Goal: Information Seeking & Learning: Understand process/instructions

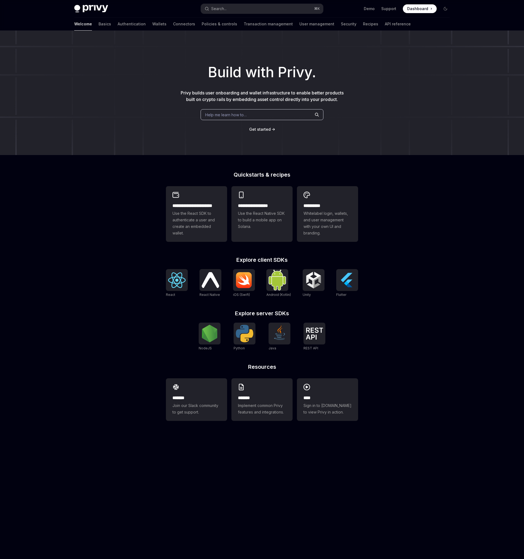
type textarea "*"
click at [263, 11] on button "Search... ⌘ K" at bounding box center [262, 9] width 122 height 10
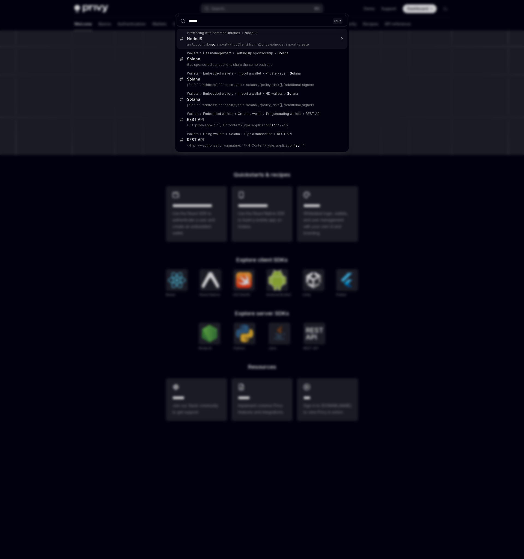
type input "******"
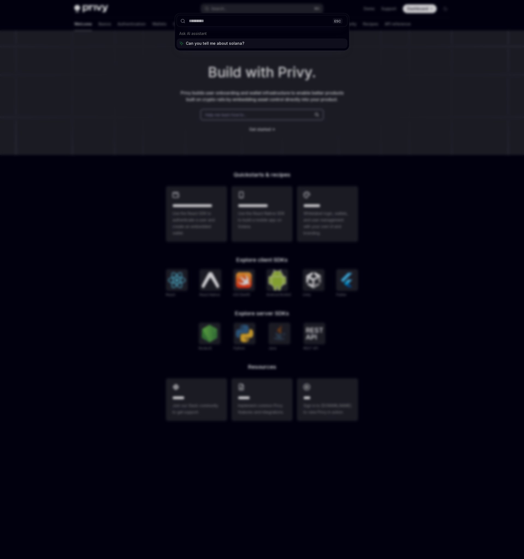
type textarea "*"
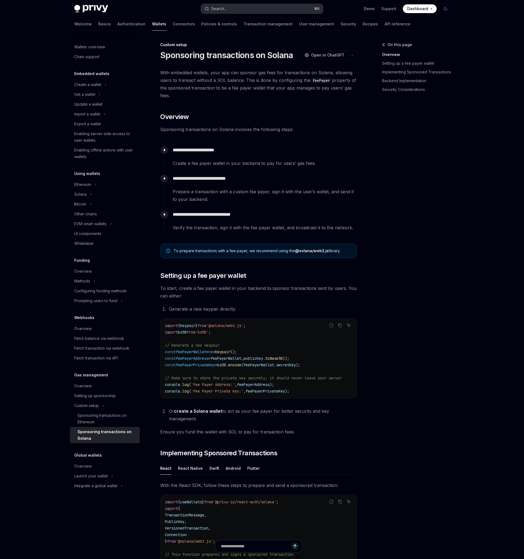
click at [270, 11] on button "Search... ⌘ K" at bounding box center [262, 9] width 122 height 10
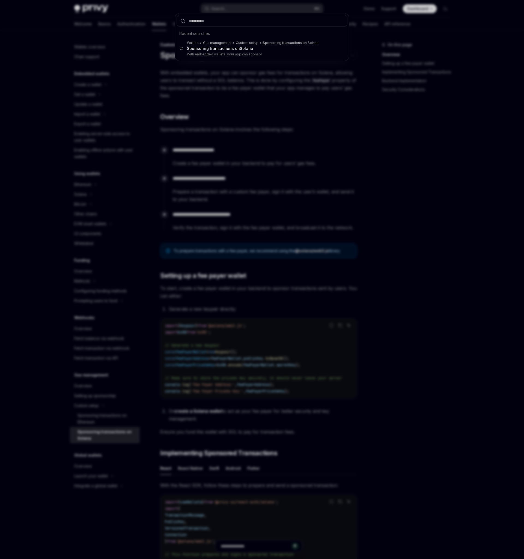
click at [231, 88] on div "Recent searches Wallets Gas management Custom setup Sponsoring transactions on …" at bounding box center [262, 279] width 524 height 559
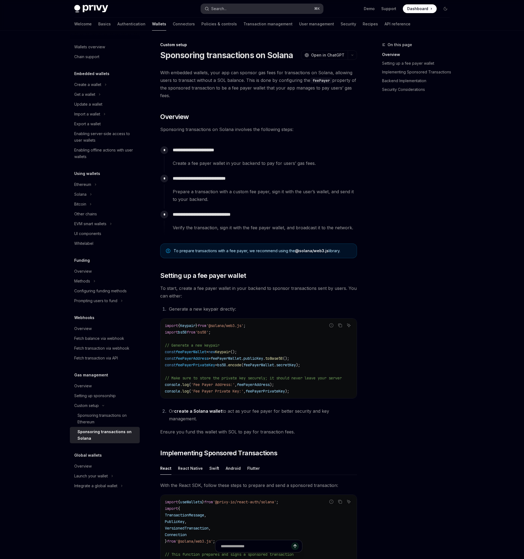
click at [232, 7] on button "Search... ⌘ K" at bounding box center [262, 9] width 122 height 10
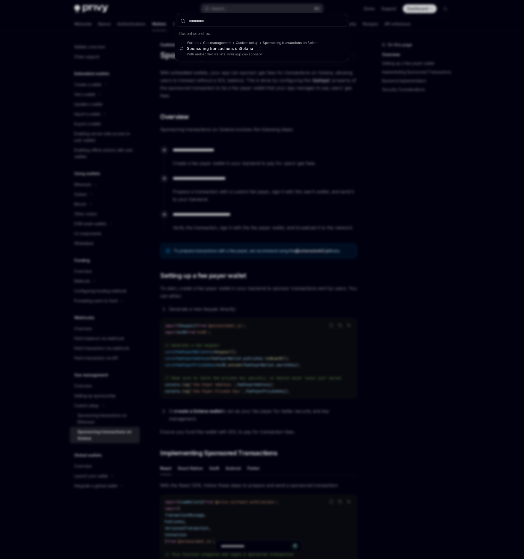
type input "*"
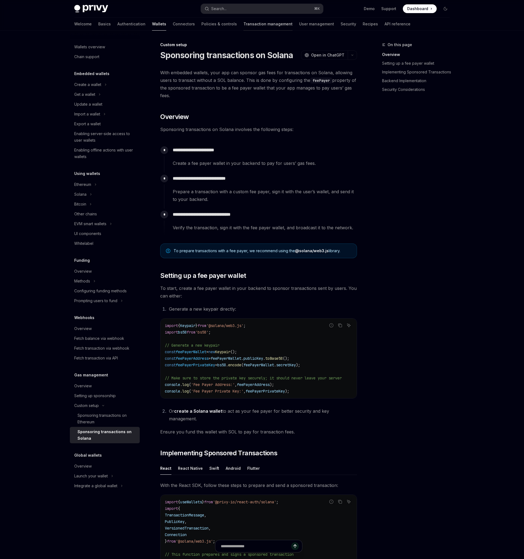
click at [243, 23] on link "Transaction management" at bounding box center [267, 23] width 49 height 13
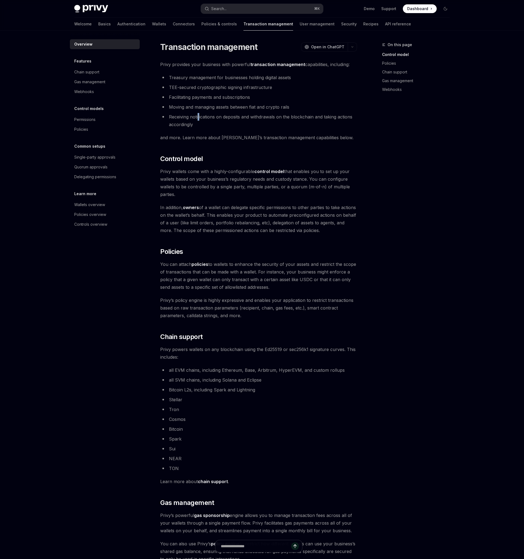
click at [199, 119] on li "Receiving notifications on deposits and withdrawals on the blockchain and takin…" at bounding box center [258, 120] width 197 height 15
click at [152, 25] on link "Wallets" at bounding box center [159, 23] width 14 height 13
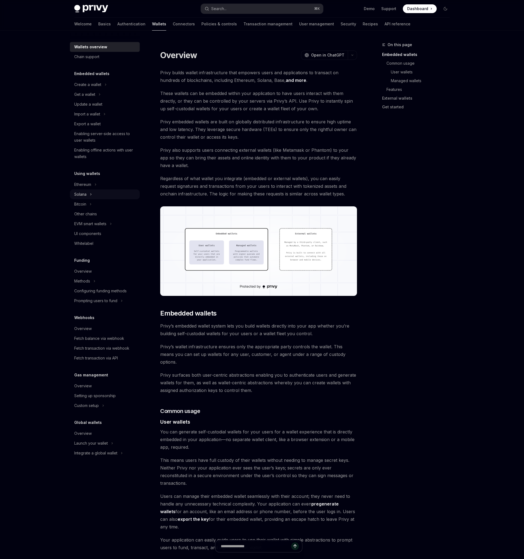
click at [84, 197] on div "Solana" at bounding box center [80, 194] width 12 height 7
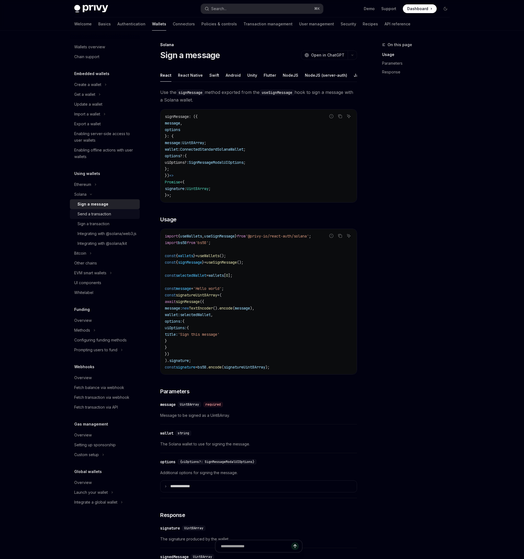
click at [99, 214] on div "Send a transaction" at bounding box center [95, 214] width 34 height 7
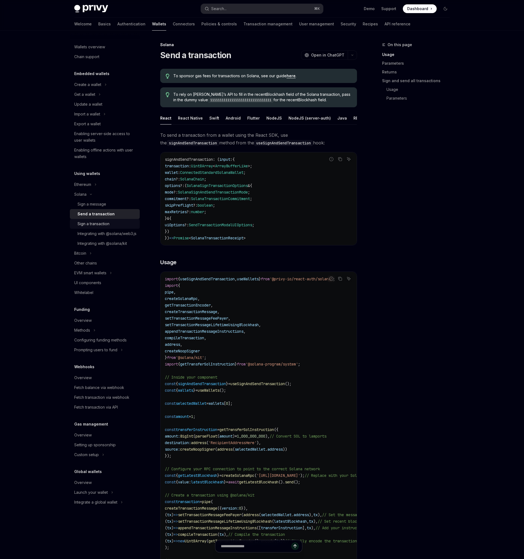
click at [92, 223] on div "Sign a transaction" at bounding box center [94, 224] width 32 height 7
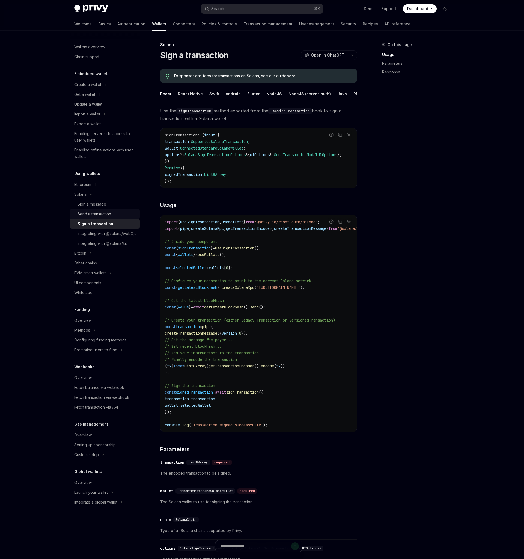
click at [102, 212] on div "Send a transaction" at bounding box center [95, 214] width 34 height 7
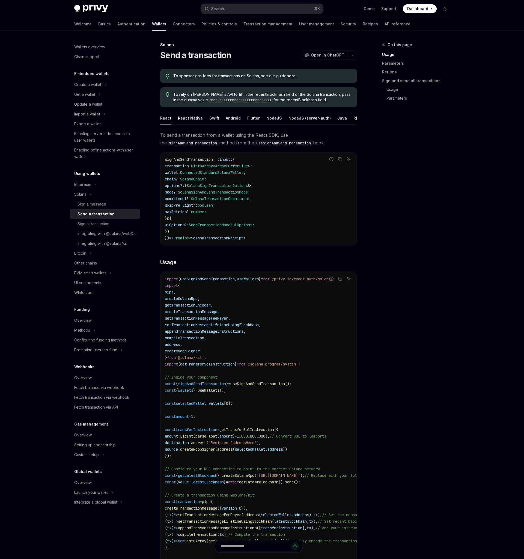
click at [221, 180] on code "signAndSendTransaction : ( input : { transaction : Uint8Array < ArrayBufferLike…" at bounding box center [259, 198] width 188 height 85
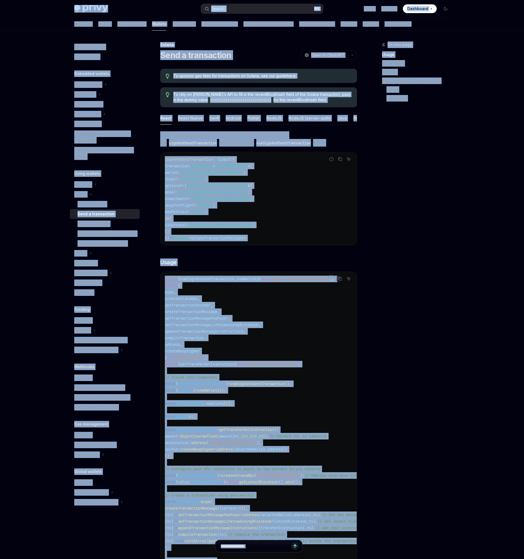
copy div "Privy Docs home page Search... ⌘ K Demo Support Dashboard Dashboard Search... N…"
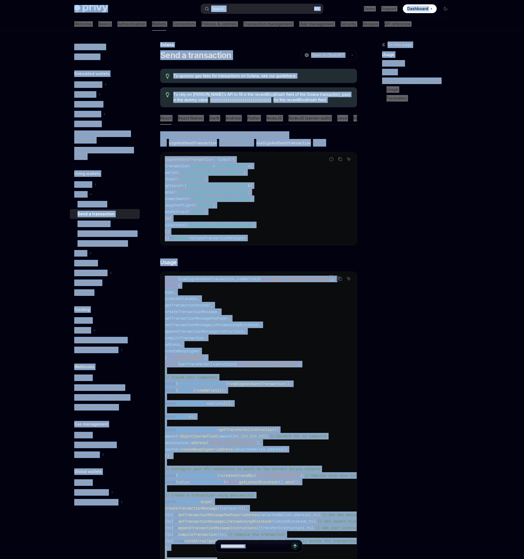
click at [433, 212] on div "On this page Usage Parameters Returns Sign and send all transactions Usage Para…" at bounding box center [412, 300] width 83 height 518
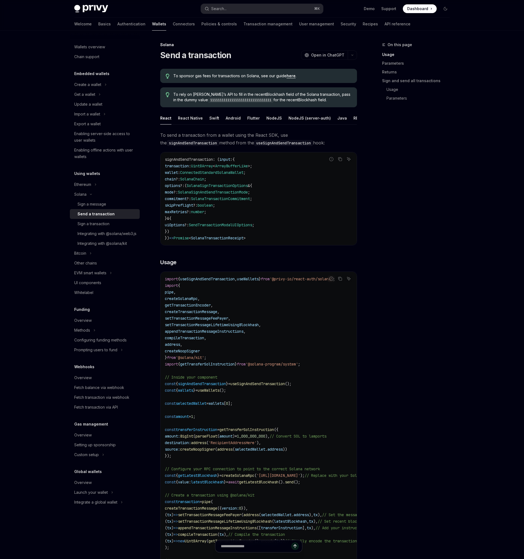
click at [399, 189] on div "On this page Usage Parameters Returns Sign and send all transactions Usage Para…" at bounding box center [412, 300] width 83 height 518
click at [99, 224] on div "Sign a transaction" at bounding box center [94, 224] width 32 height 7
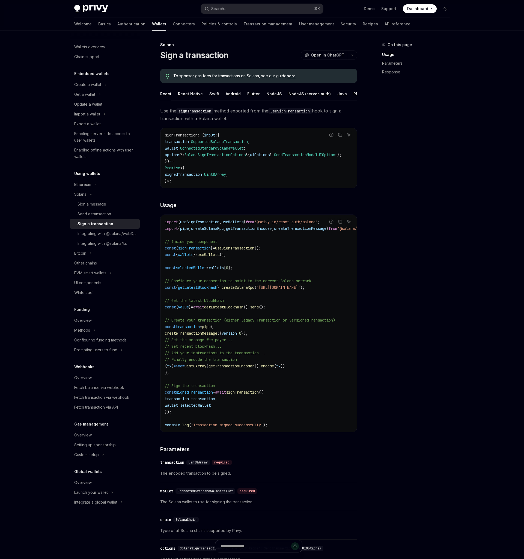
click at [177, 115] on span "Use the signTransaction method exported from the useSignTransaction hook to sig…" at bounding box center [258, 114] width 197 height 15
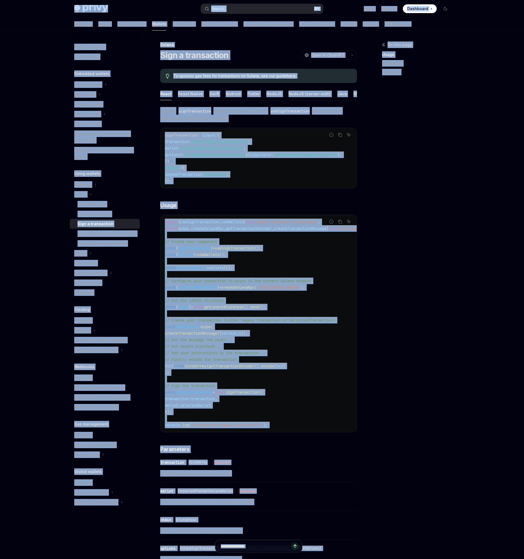
copy div "Privy Docs home page Search... ⌘ K Demo Support Dashboard Dashboard Search... N…"
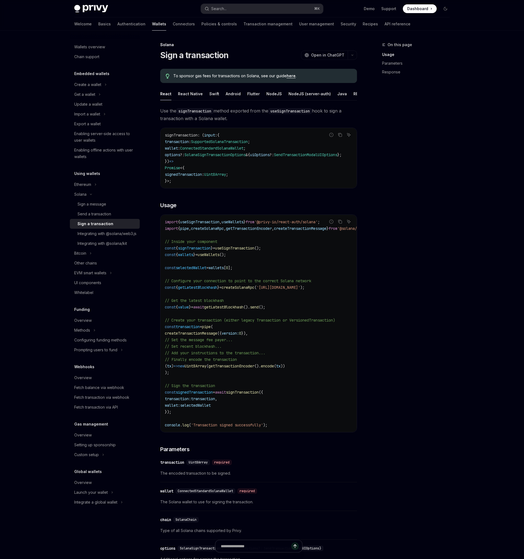
click at [426, 145] on div "On this page Usage Parameters Response" at bounding box center [412, 300] width 83 height 518
click at [96, 237] on div "Integrating with @solana/web3.js" at bounding box center [107, 233] width 59 height 7
type textarea "*"
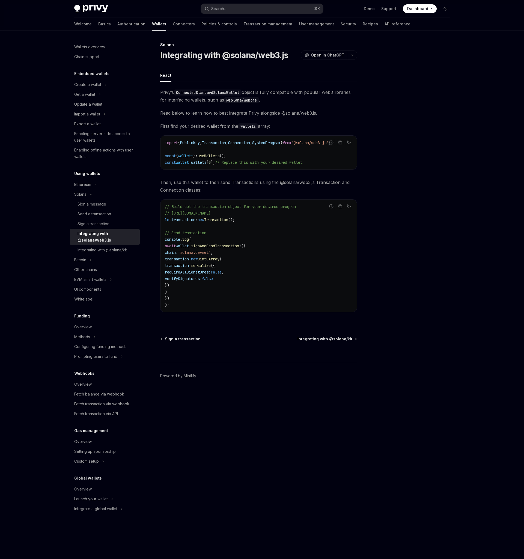
click at [437, 261] on div at bounding box center [412, 300] width 83 height 518
click at [334, 149] on div "Copy" at bounding box center [340, 150] width 12 height 5
drag, startPoint x: 312, startPoint y: 137, endPoint x: 313, endPoint y: 148, distance: 11.0
click at [313, 148] on div "import { PublicKey , Transaction , Connection , SystemProgram } from '@solana/w…" at bounding box center [259, 153] width 196 height 34
click at [313, 148] on code "import { PublicKey , Transaction , Connection , SystemProgram } from '@solana/w…" at bounding box center [259, 152] width 188 height 26
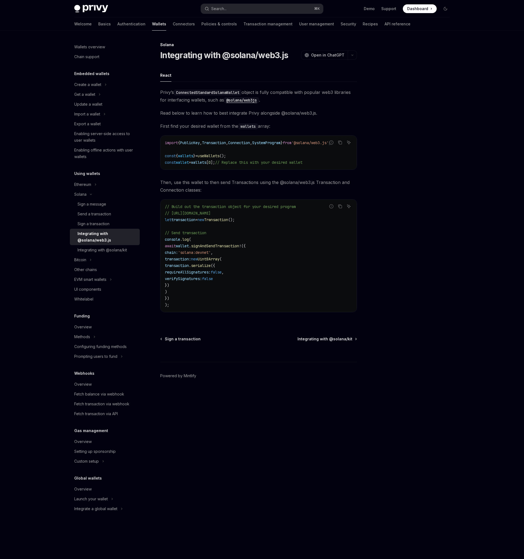
click at [283, 142] on span "}" at bounding box center [282, 142] width 2 height 5
click at [295, 161] on span "// Replace this with your desired wallet" at bounding box center [258, 162] width 87 height 5
click at [340, 144] on icon "Copy the contents from the code block" at bounding box center [340, 142] width 4 height 4
click at [367, 118] on div "Solana Integrating with @solana/web3.js OpenAI Open in ChatGPT OpenAI Open in C…" at bounding box center [262, 295] width 384 height 528
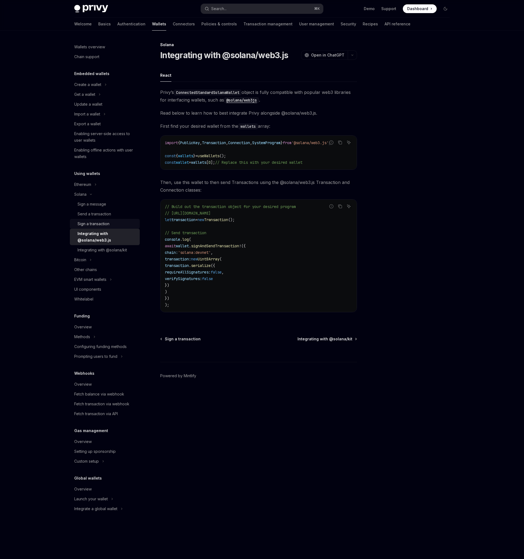
click at [88, 223] on div "Sign a transaction" at bounding box center [94, 224] width 32 height 7
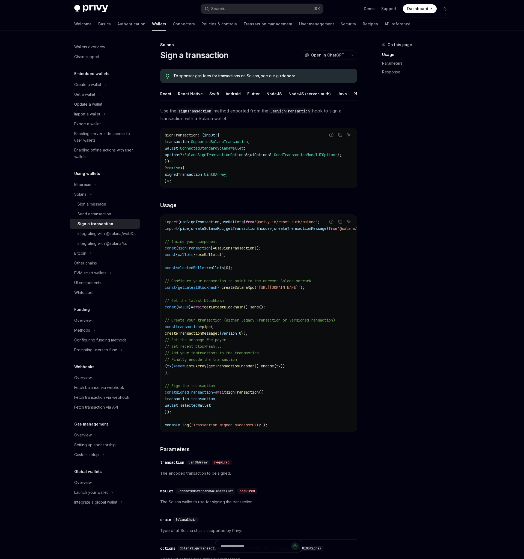
click at [99, 219] on link "Sign a transaction" at bounding box center [105, 224] width 70 height 10
click at [299, 237] on code "import { useSignTransaction , useWallets } from '@privy-io/react-auth/solana' ;…" at bounding box center [273, 323] width 216 height 210
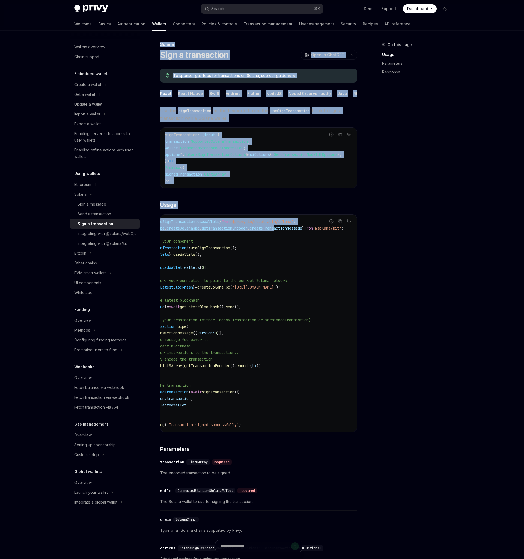
drag, startPoint x: 314, startPoint y: 228, endPoint x: 407, endPoint y: 246, distance: 94.8
click at [407, 246] on div "On this page Usage Parameters Response Solana Sign a transaction OpenAI Open in…" at bounding box center [262, 377] width 384 height 695
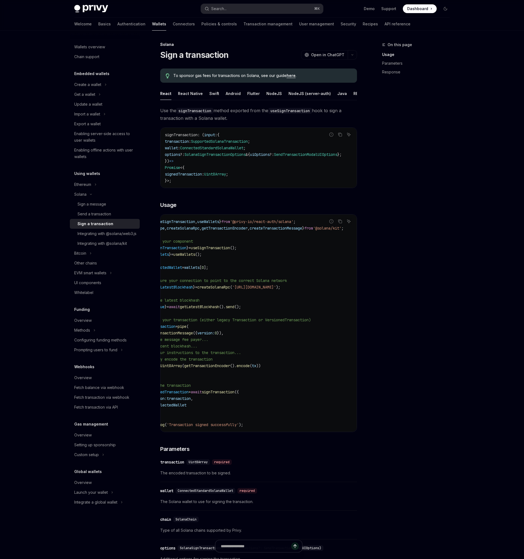
click at [245, 268] on code "import { useSignTransaction , useWallets } from '@privy-io/react-auth/solana' ;…" at bounding box center [249, 323] width 216 height 210
click at [432, 228] on div "On this page Usage Parameters Response" at bounding box center [412, 300] width 83 height 518
click at [406, 262] on div "On this page Usage Parameters Response" at bounding box center [412, 300] width 83 height 518
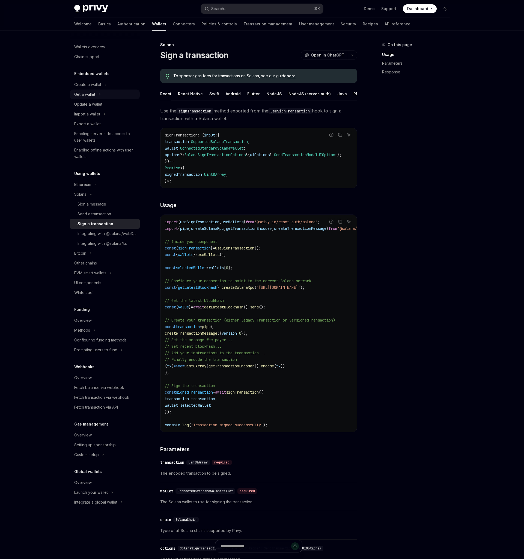
click at [91, 95] on div "Get a wallet" at bounding box center [84, 94] width 21 height 7
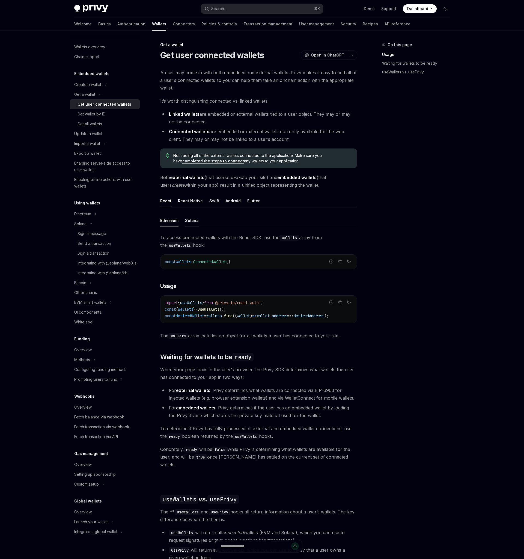
click at [194, 219] on button "Solana" at bounding box center [192, 220] width 14 height 13
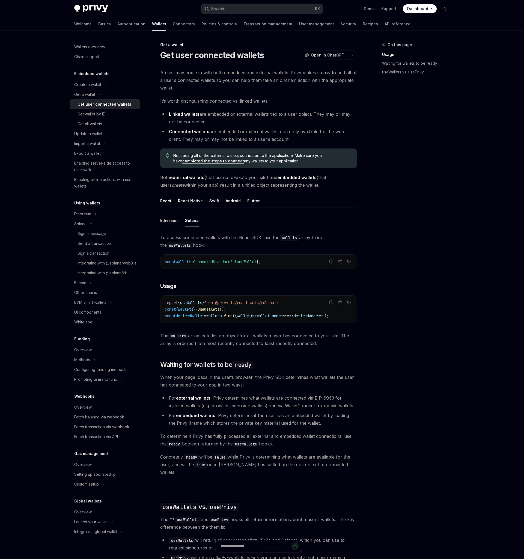
click at [424, 324] on div "On this page Usage Waiting for wallets to be ready useWallets vs. usePrivy" at bounding box center [412, 300] width 83 height 518
click at [424, 320] on div "On this page Usage Waiting for wallets to be ready useWallets vs. usePrivy" at bounding box center [412, 300] width 83 height 518
click at [318, 343] on span "The wallets array includes an object for all wallets a user has connected to yo…" at bounding box center [258, 339] width 197 height 15
click at [299, 342] on span "The wallets array includes an object for all wallets a user has connected to yo…" at bounding box center [258, 339] width 197 height 15
click at [254, 373] on div "Ethereum Solana To access connected wallets with the React SDK, use the wallets…" at bounding box center [258, 434] width 197 height 440
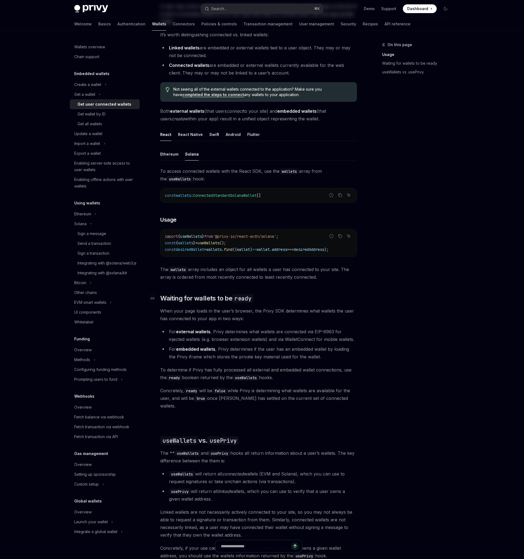
scroll to position [174, 0]
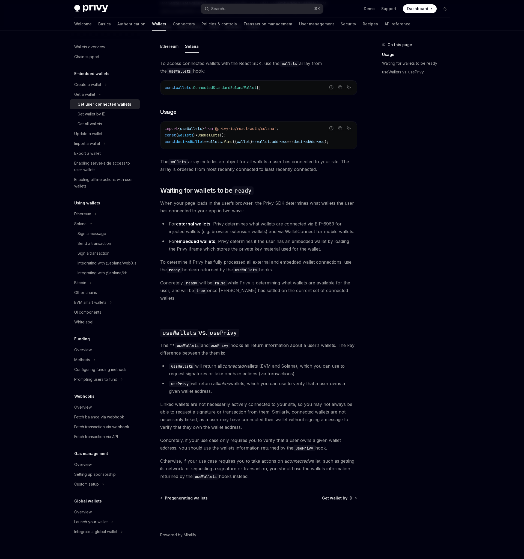
click at [289, 315] on div "Ethereum Solana To access connected wallets with the React SDK, use the wallets…" at bounding box center [258, 260] width 197 height 440
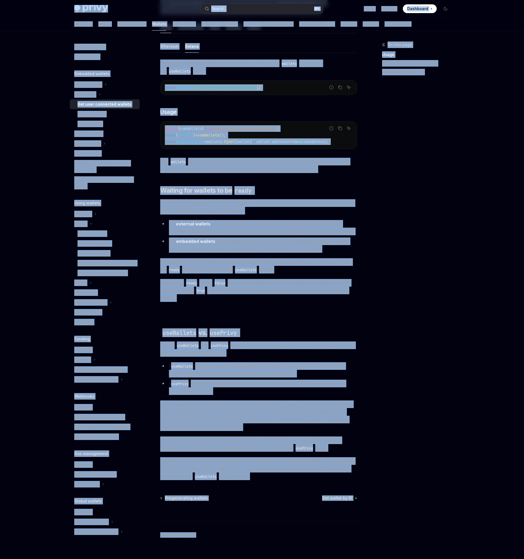
copy div "Privy Docs home page Search... ⌘ K Demo Support Dashboard Dashboard Search... N…"
click at [307, 262] on span "To determine if Privy has fully processed all external and embedded wallet conn…" at bounding box center [258, 265] width 197 height 15
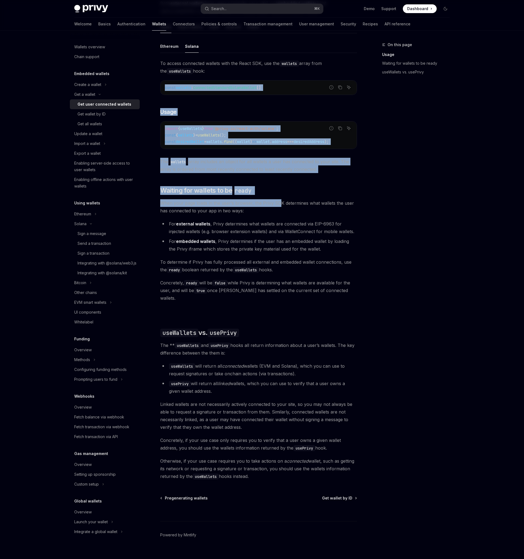
drag, startPoint x: 278, startPoint y: 205, endPoint x: 182, endPoint y: 78, distance: 159.6
click at [182, 78] on div "Ethereum Solana To access connected wallets with the React SDK, use the wallets…" at bounding box center [258, 260] width 197 height 440
copy div "const wallets : ConnectedStandardSolanaWallet [] ​ Usage Report incorrect code …"
click at [102, 234] on div "Sign a message" at bounding box center [92, 233] width 29 height 7
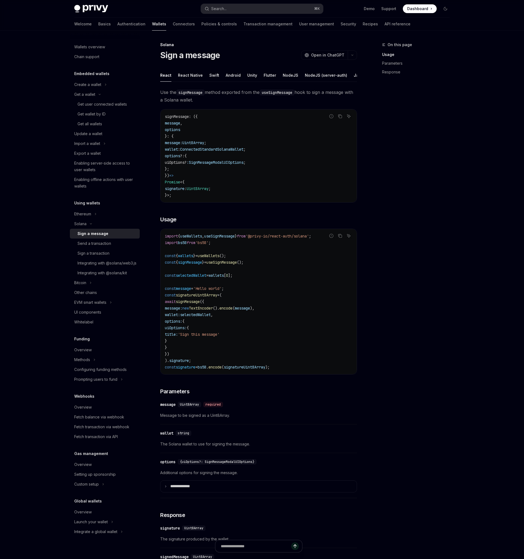
click at [267, 184] on code "signMessage : ({ message , options }: { message: Uint8Array ; wallet : Connecte…" at bounding box center [259, 155] width 188 height 85
click at [301, 198] on code "signMessage : ({ message , options }: { message: Uint8Array ; wallet : Connecte…" at bounding box center [259, 155] width 188 height 85
click at [292, 181] on code "signMessage : ({ message , options }: { message: Uint8Array ; wallet : Connecte…" at bounding box center [259, 155] width 188 height 85
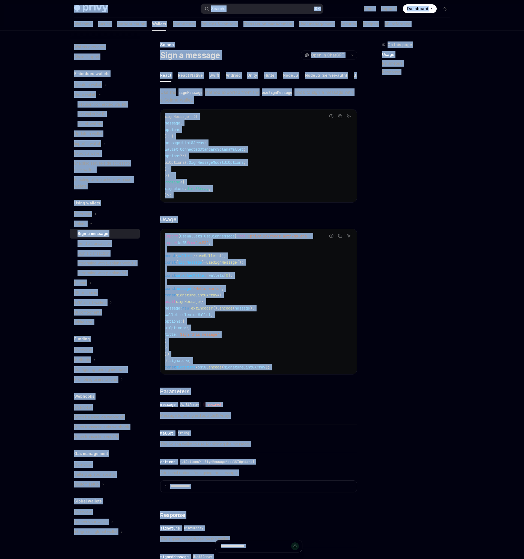
copy div "Privy Docs home page Search... ⌘ K Demo Support Dashboard Dashboard Search... N…"
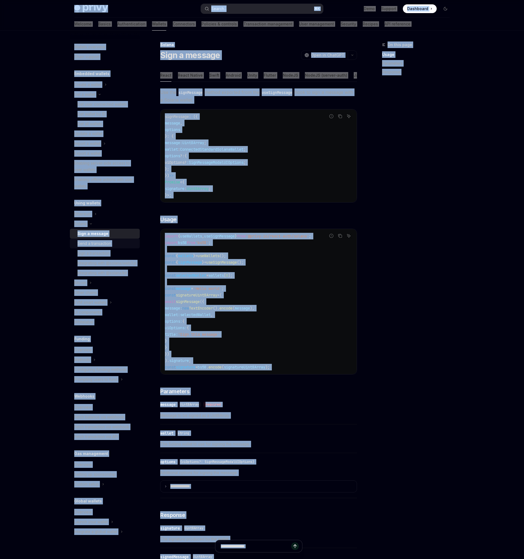
click at [111, 240] on div "Send a transaction" at bounding box center [107, 243] width 59 height 7
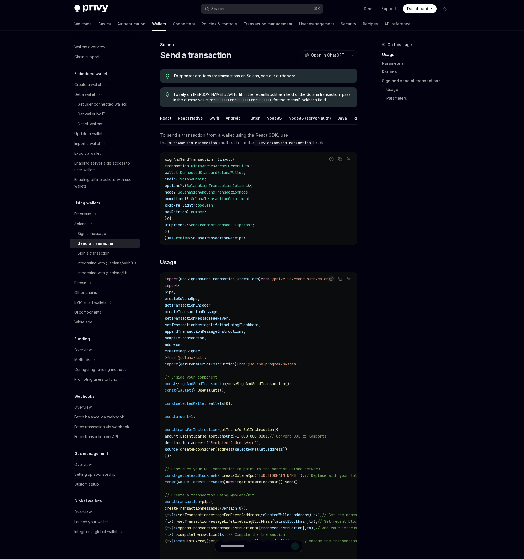
click at [252, 167] on span "transaction : Uint8Array < ArrayBufferLike >;" at bounding box center [208, 166] width 87 height 5
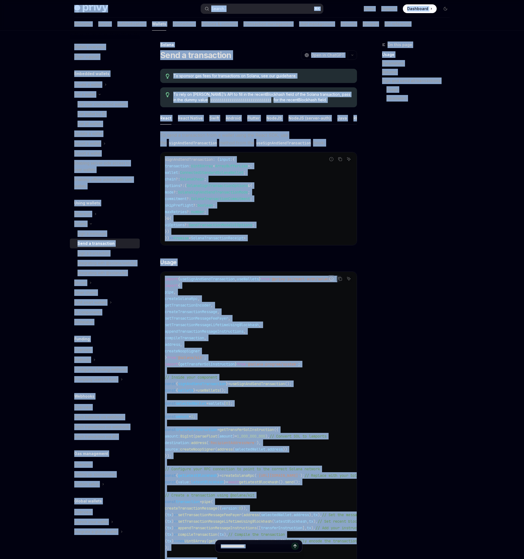
copy div "Privy Docs home page Search... ⌘ K Demo Support Dashboard Dashboard Search... N…"
click at [99, 255] on div "Sign a transaction" at bounding box center [94, 253] width 32 height 7
type textarea "*"
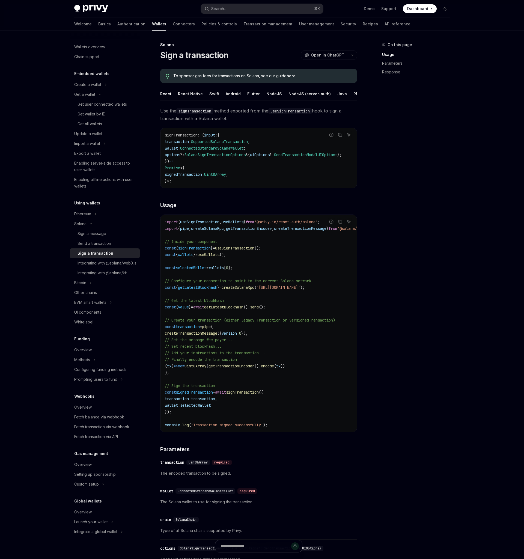
click at [291, 231] on span "createTransactionMessage" at bounding box center [300, 228] width 52 height 5
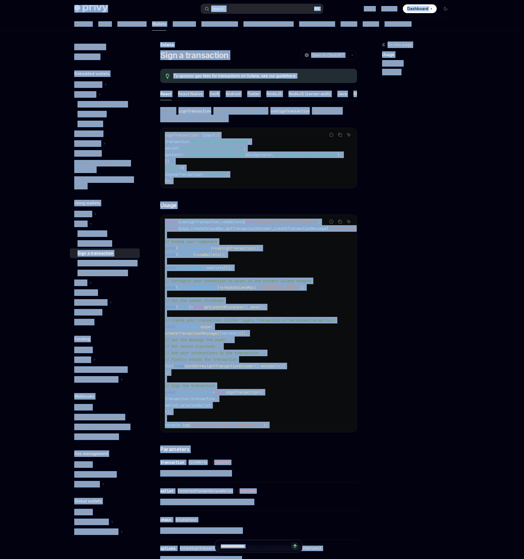
copy div "Privy Docs home page Search... ⌘ K Demo Support Dashboard Dashboard Search... N…"
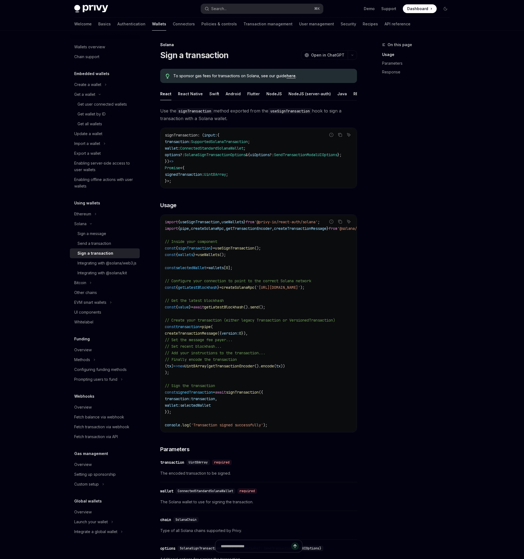
click at [417, 178] on div "On this page Usage Parameters Response" at bounding box center [412, 300] width 83 height 518
click at [417, 177] on div "On this page Usage Parameters Response" at bounding box center [412, 300] width 83 height 518
